Goal: Transaction & Acquisition: Download file/media

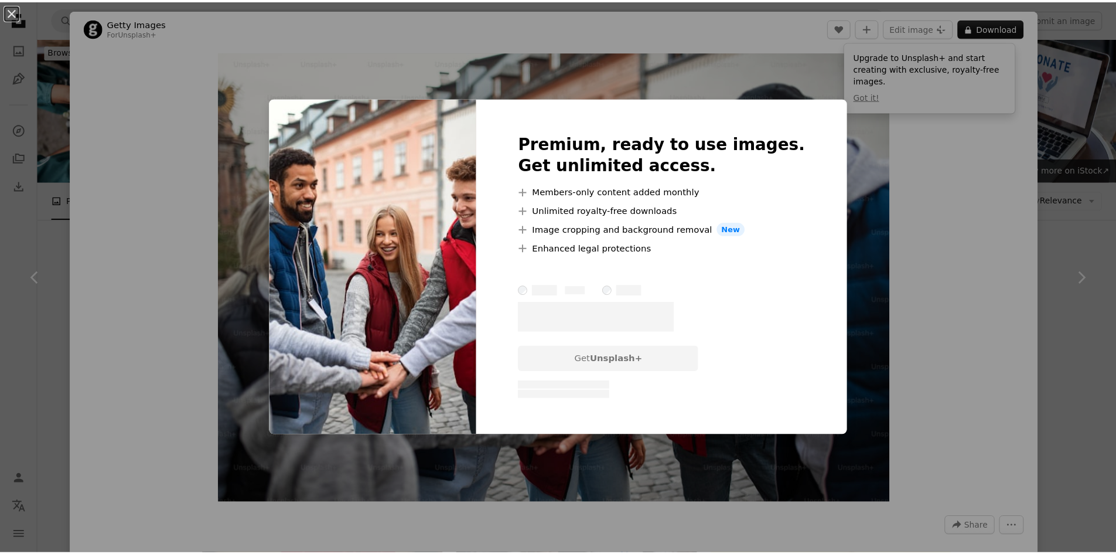
scroll to position [1922, 0]
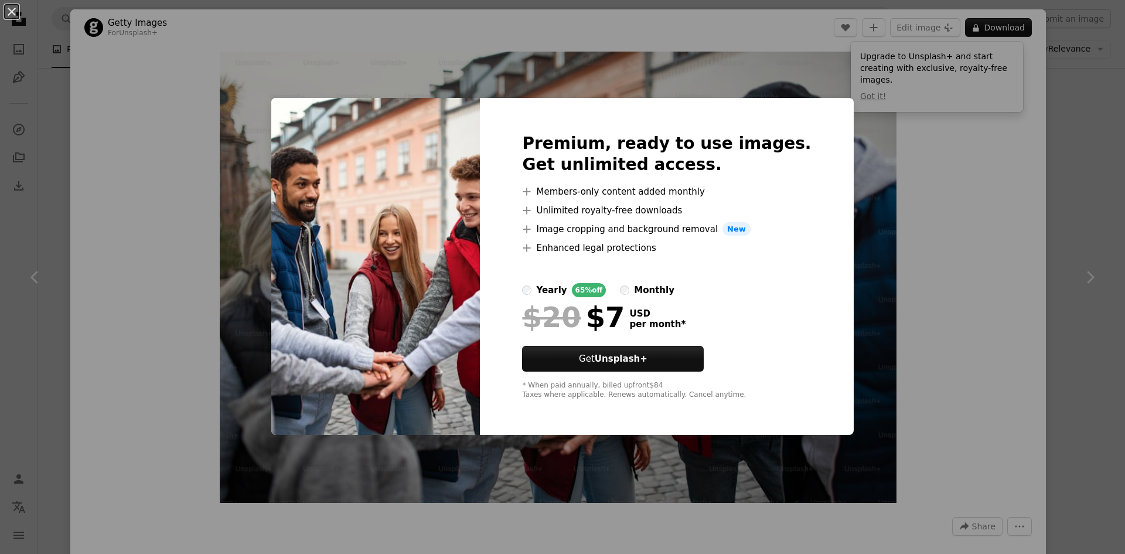
click at [885, 259] on div "An X shape Premium, ready to use images. Get unlimited access. A plus sign Memb…" at bounding box center [562, 277] width 1125 height 554
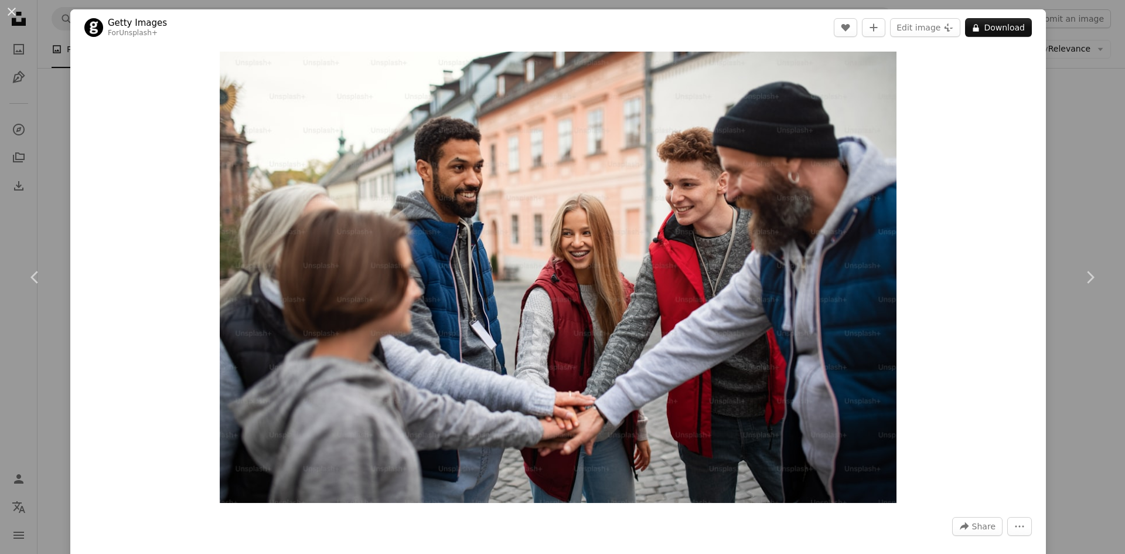
click at [1028, 250] on div "Zoom in" at bounding box center [558, 277] width 976 height 463
click at [1024, 269] on div "Zoom in" at bounding box center [558, 277] width 976 height 463
drag, startPoint x: 1078, startPoint y: 161, endPoint x: 1070, endPoint y: 146, distance: 16.5
click at [1078, 161] on div "An X shape Chevron left Chevron right Getty Images For Unsplash+ A heart A plus…" at bounding box center [562, 277] width 1125 height 554
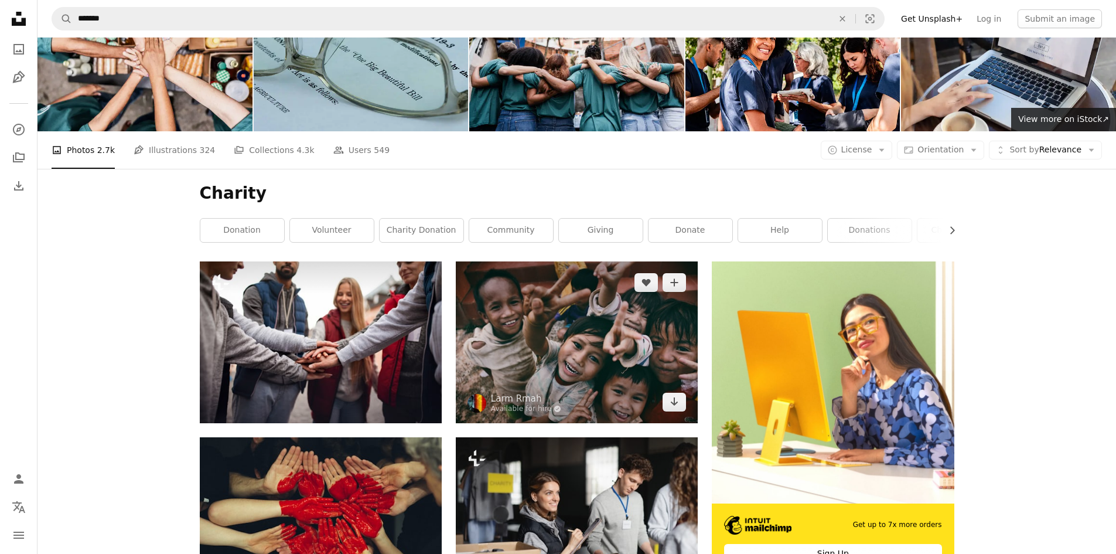
scroll to position [117, 0]
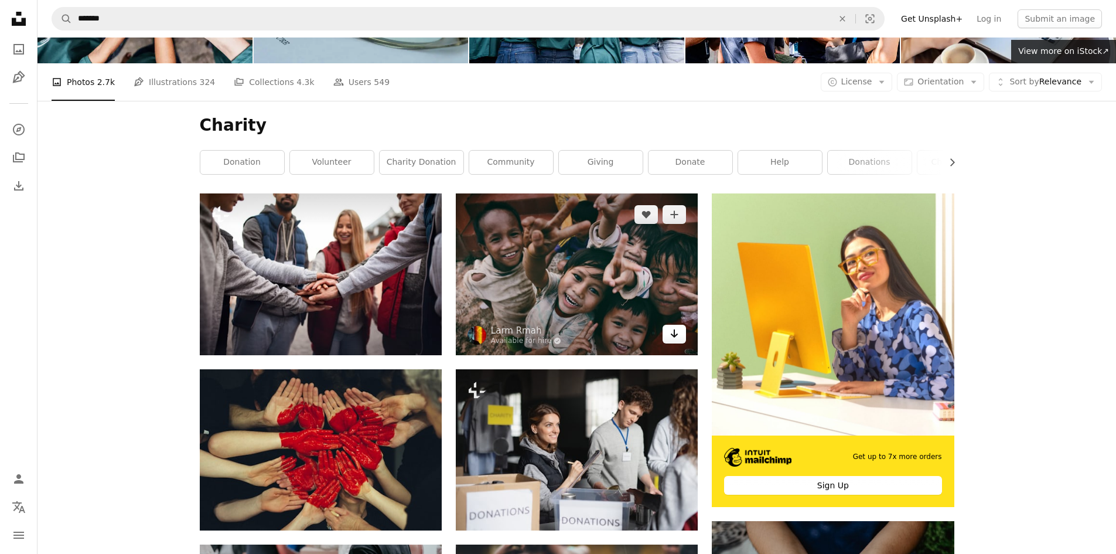
click at [677, 335] on icon "Download" at bounding box center [675, 333] width 8 height 8
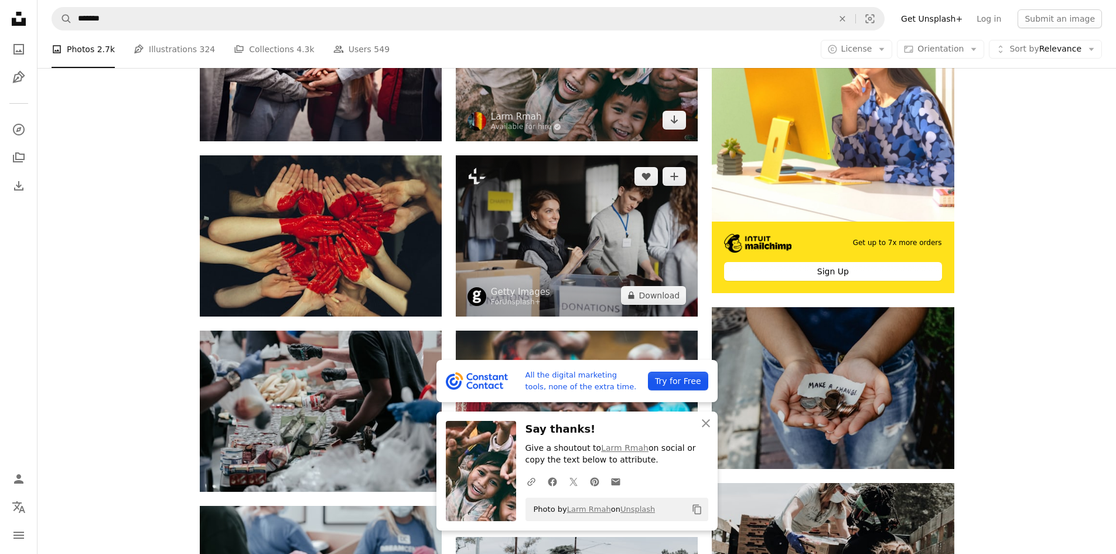
scroll to position [352, 0]
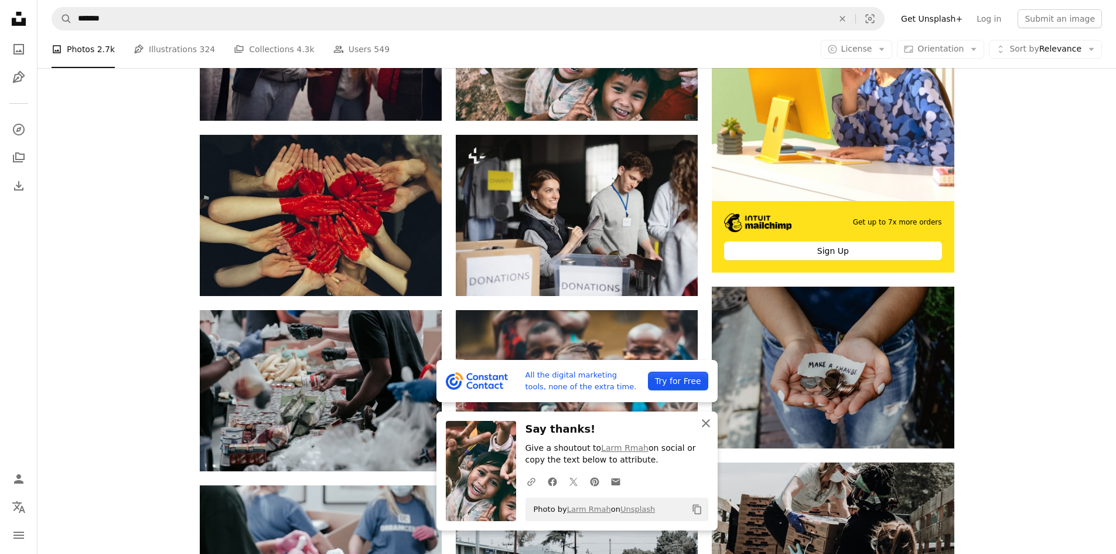
click at [702, 412] on button "An X shape Close" at bounding box center [705, 422] width 23 height 23
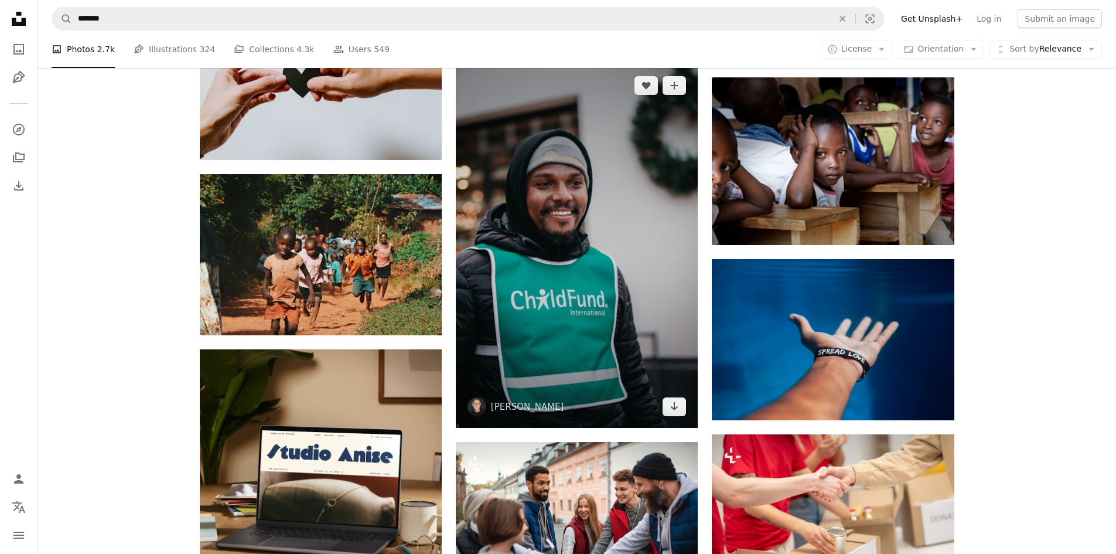
scroll to position [1641, 0]
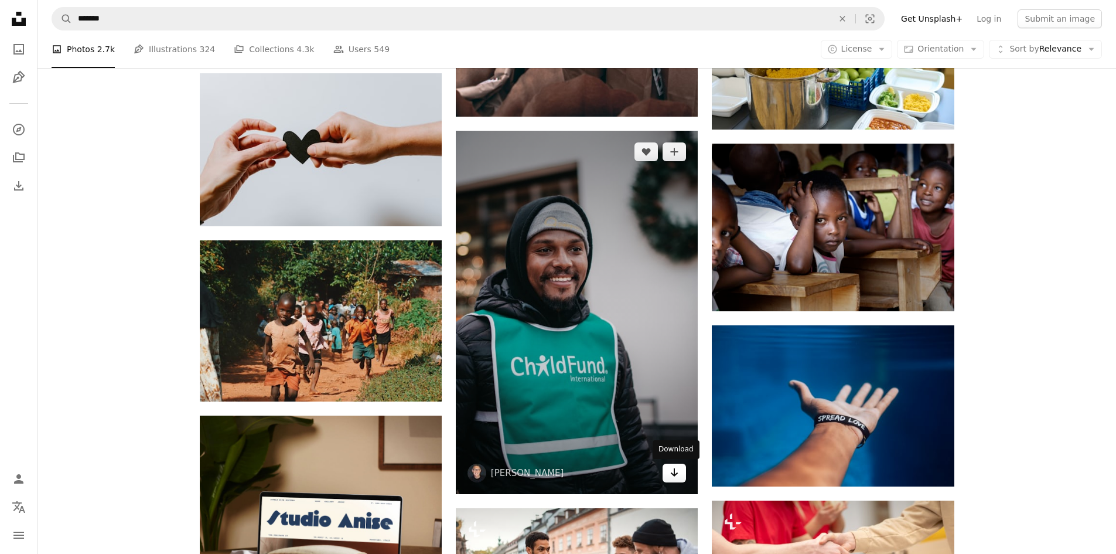
click at [680, 478] on link "Arrow pointing down" at bounding box center [674, 472] width 23 height 19
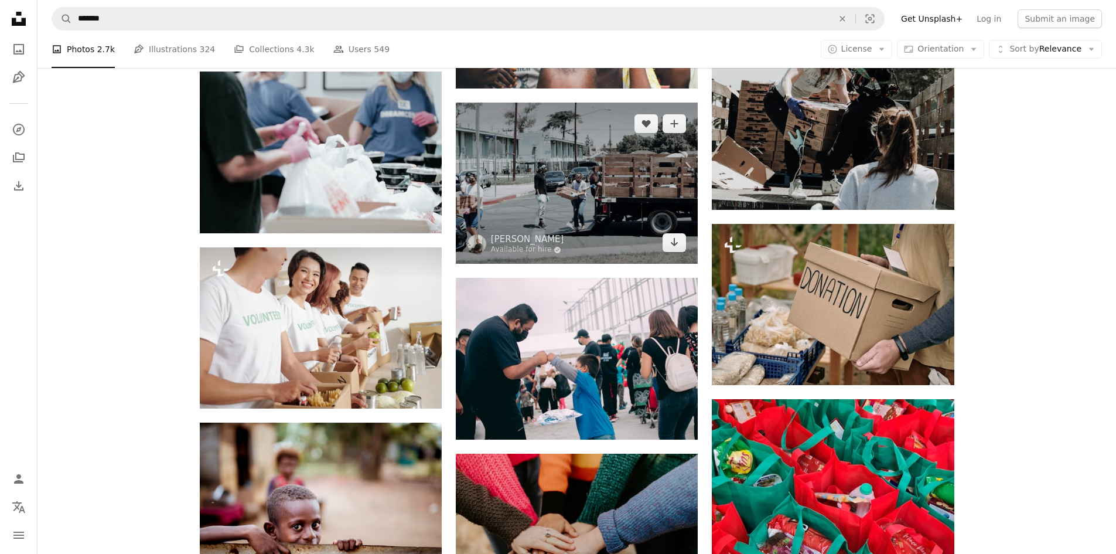
scroll to position [762, 0]
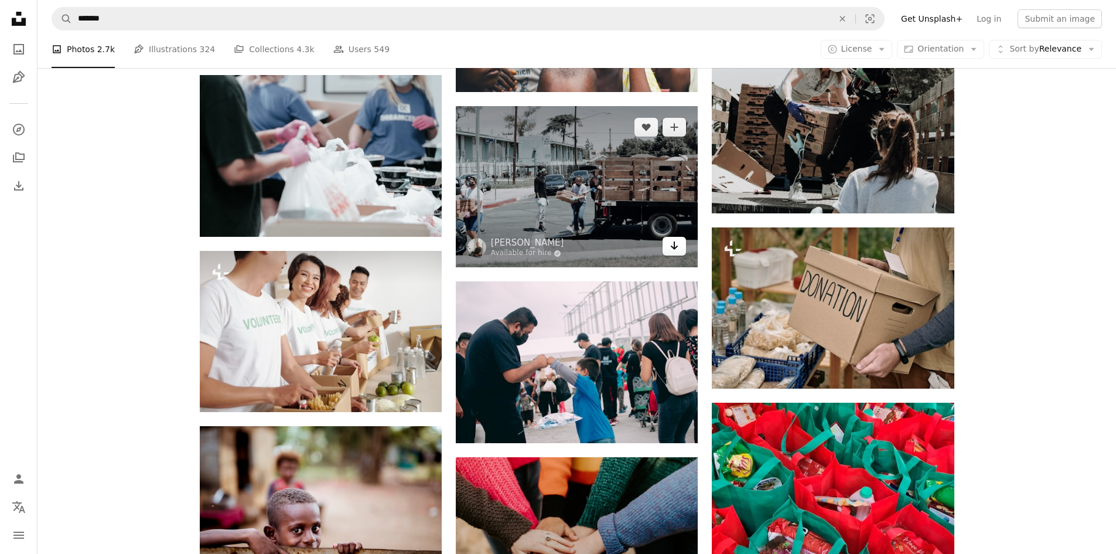
click at [664, 252] on link "Arrow pointing down" at bounding box center [674, 246] width 23 height 19
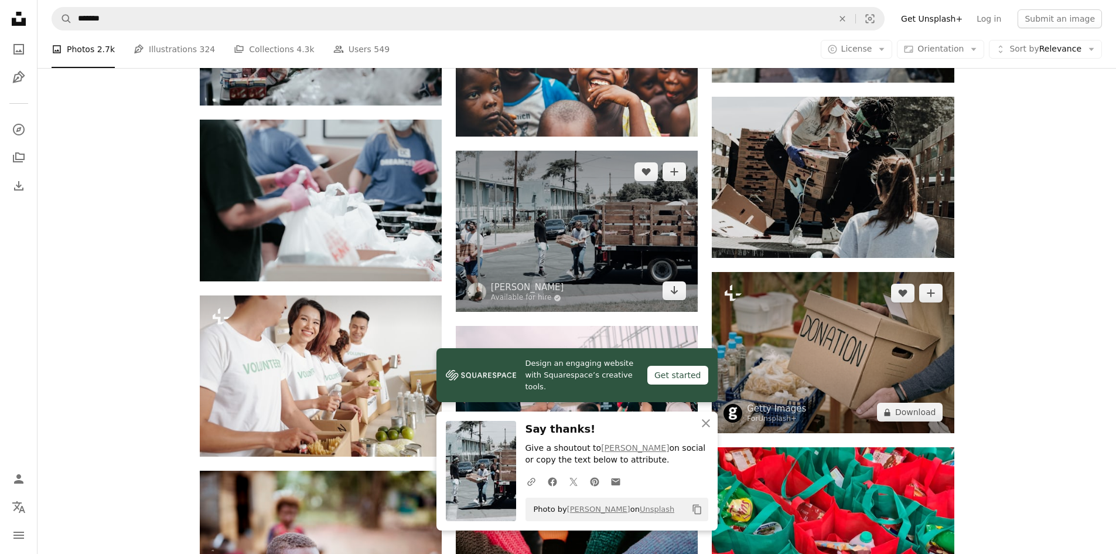
scroll to position [527, 0]
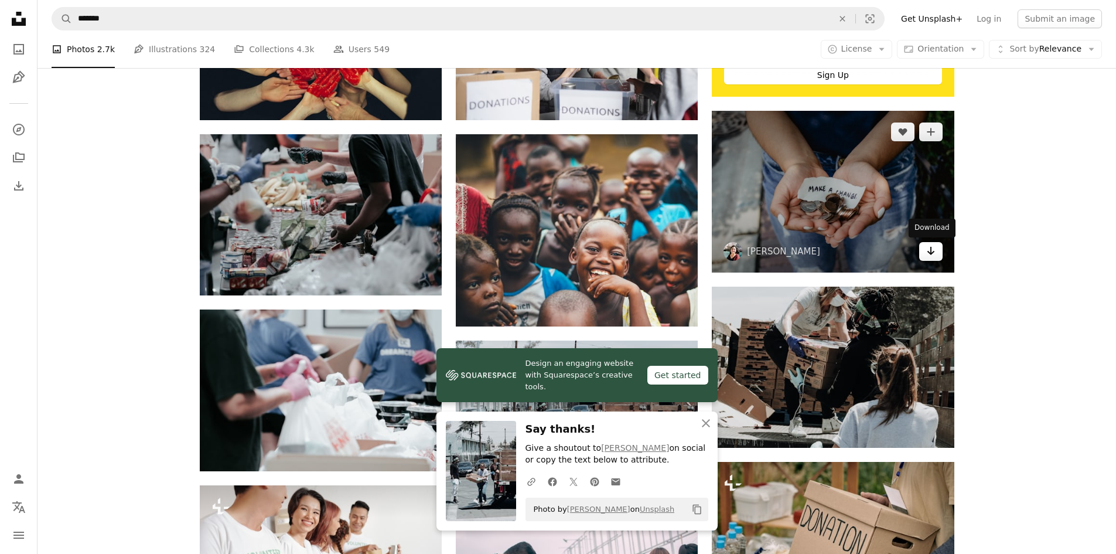
click at [926, 249] on icon "Arrow pointing down" at bounding box center [930, 251] width 9 height 14
